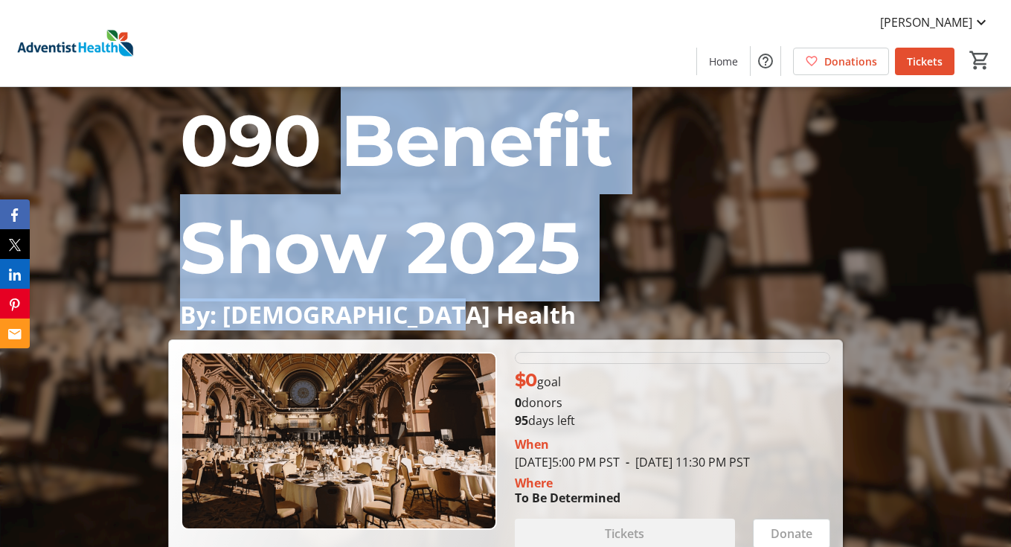
drag, startPoint x: 422, startPoint y: 321, endPoint x: 367, endPoint y: 163, distance: 167.2
click at [367, 163] on div "090 Benefit Show 2025 By: Adventist Health" at bounding box center [505, 207] width 674 height 240
copy div "Benefit Show 2025 By: Adventist Health"
